Goal: Task Accomplishment & Management: Use online tool/utility

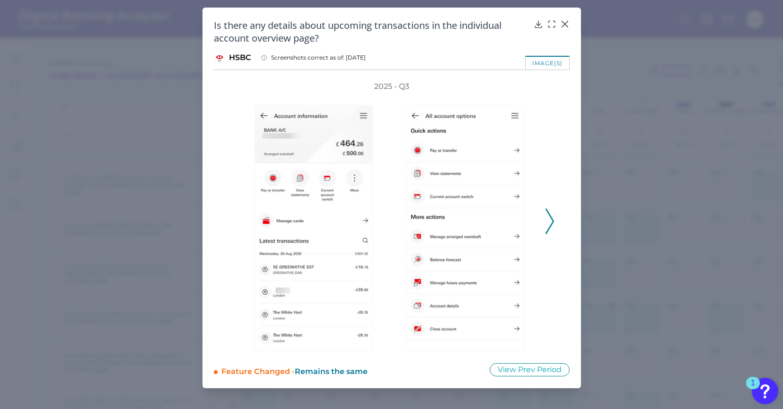
click at [547, 222] on icon at bounding box center [549, 222] width 9 height 26
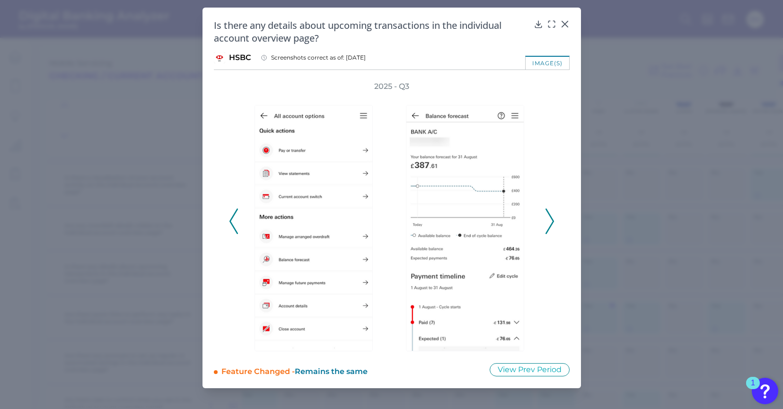
click at [547, 222] on icon at bounding box center [549, 222] width 9 height 26
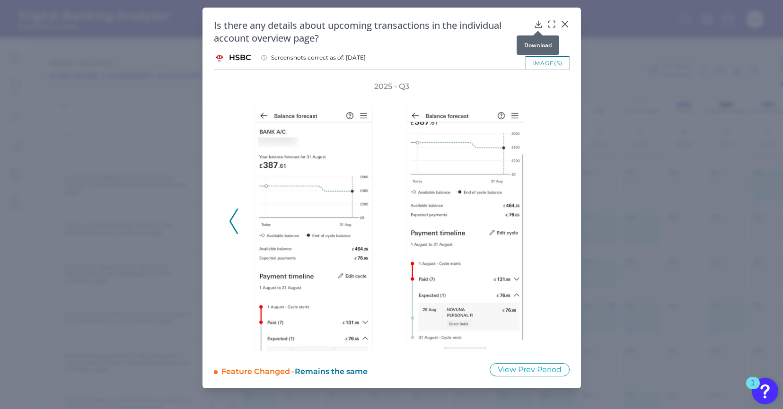
click at [539, 22] on icon at bounding box center [538, 23] width 9 height 9
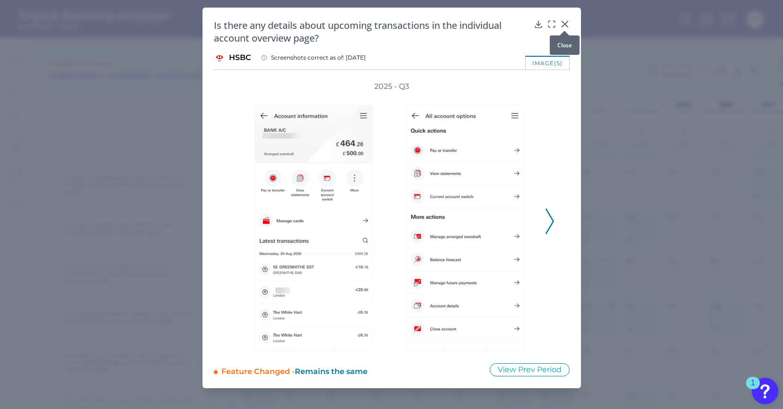
click at [563, 22] on icon at bounding box center [564, 23] width 9 height 9
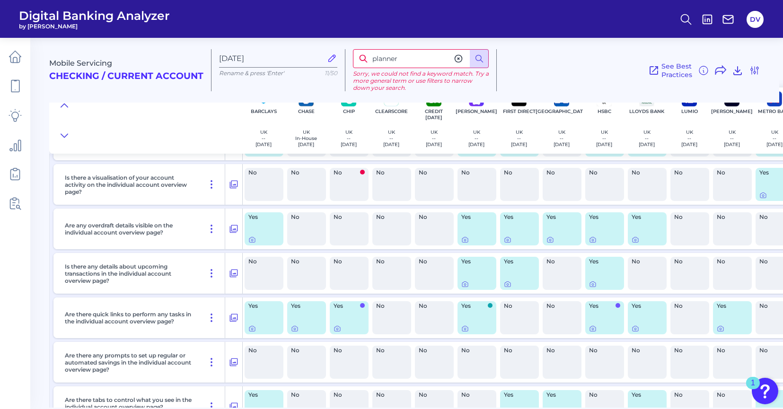
scroll to position [2594, 0]
click at [592, 284] on icon at bounding box center [593, 285] width 2 height 2
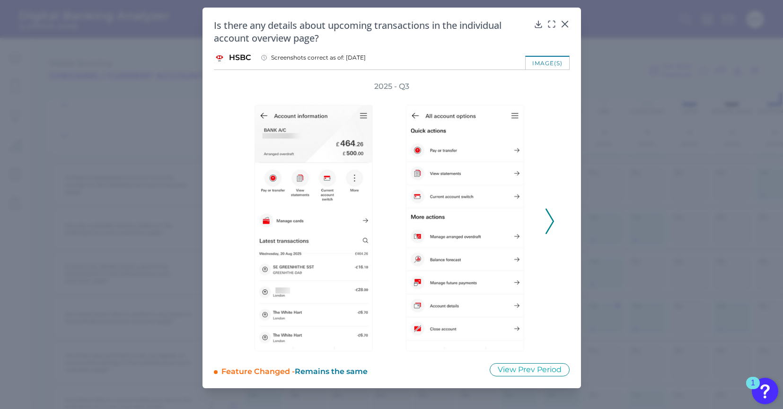
click at [543, 220] on div "2025 - Q3" at bounding box center [391, 216] width 325 height 270
click at [548, 223] on icon at bounding box center [549, 222] width 9 height 26
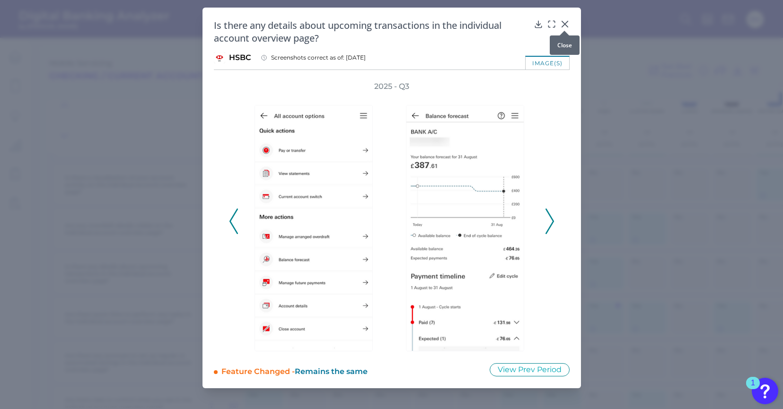
click at [564, 24] on icon at bounding box center [564, 23] width 9 height 9
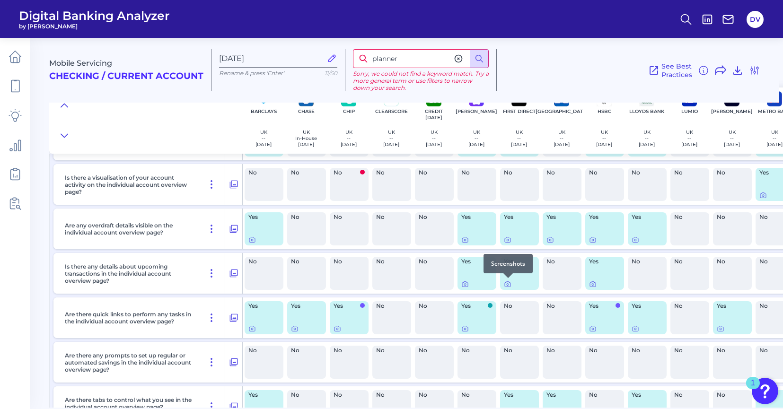
click at [508, 282] on div at bounding box center [507, 277] width 9 height 9
click at [506, 285] on icon at bounding box center [508, 284] width 8 height 8
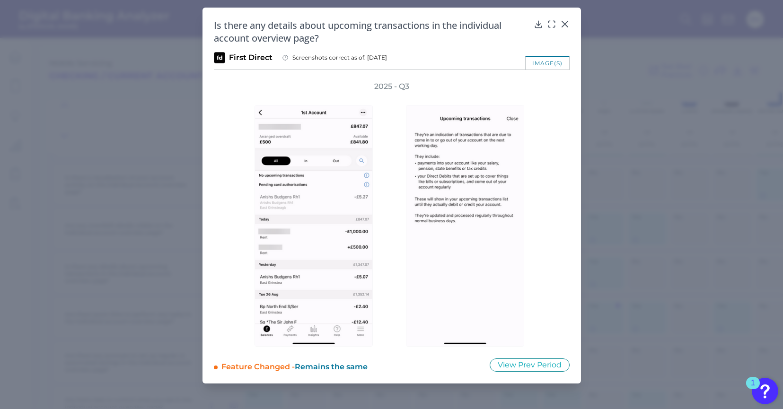
click at [570, 24] on div "Is there any details about upcoming transactions in the individual account over…" at bounding box center [391, 196] width 378 height 376
click at [564, 23] on icon at bounding box center [564, 23] width 9 height 9
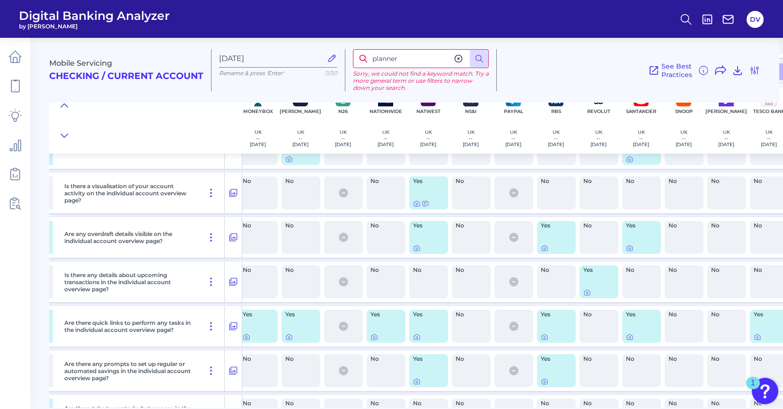
scroll to position [2587, 614]
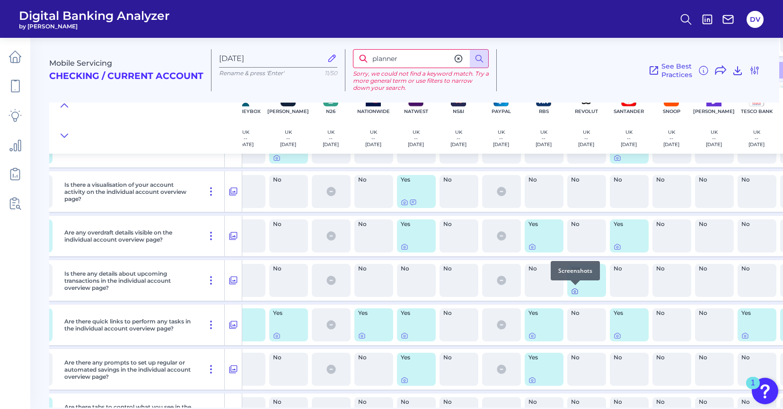
click at [573, 292] on icon at bounding box center [575, 292] width 8 height 8
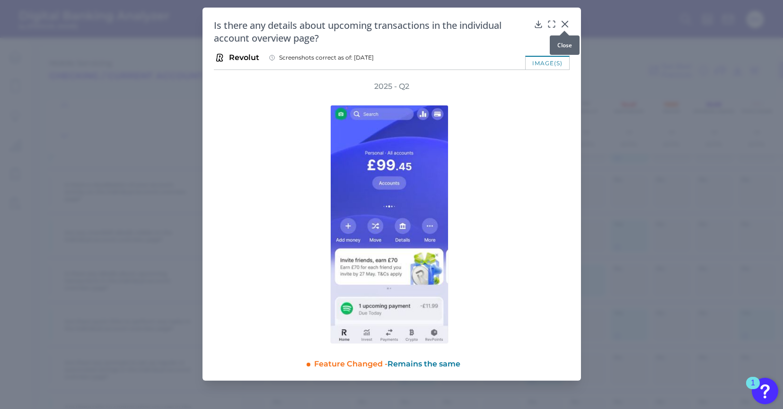
click at [565, 25] on icon at bounding box center [564, 24] width 6 height 6
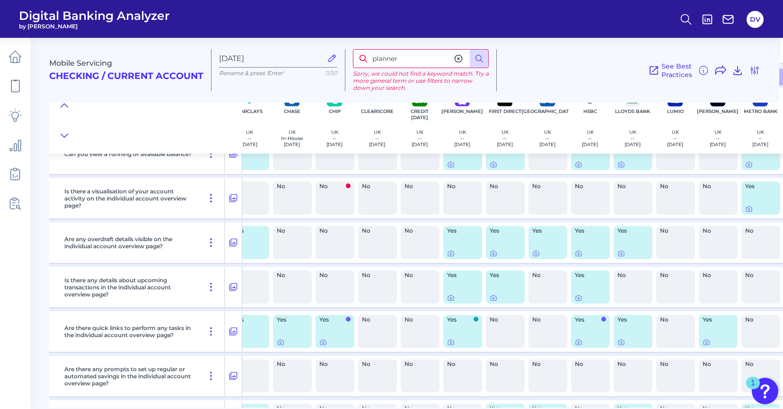
scroll to position [2580, 12]
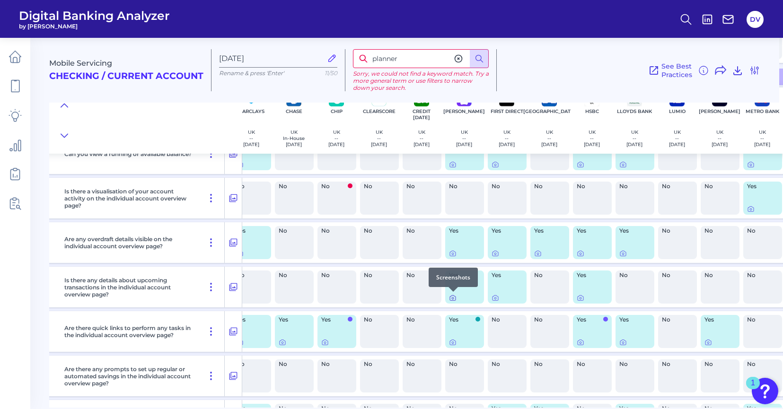
click at [453, 298] on icon at bounding box center [453, 298] width 8 height 8
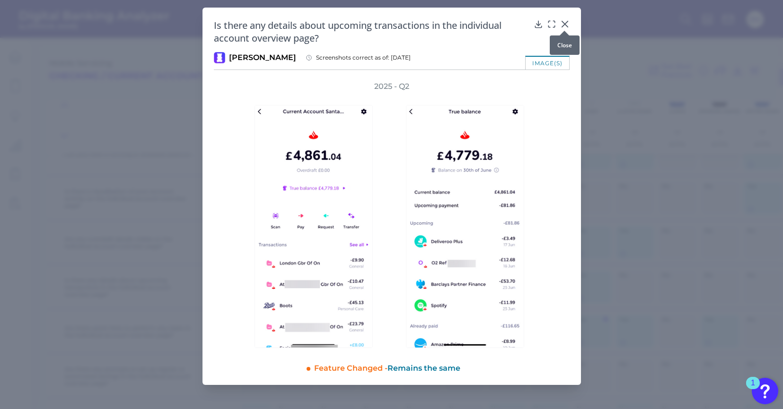
click at [565, 23] on icon at bounding box center [564, 23] width 9 height 9
